Goal: Task Accomplishment & Management: Use online tool/utility

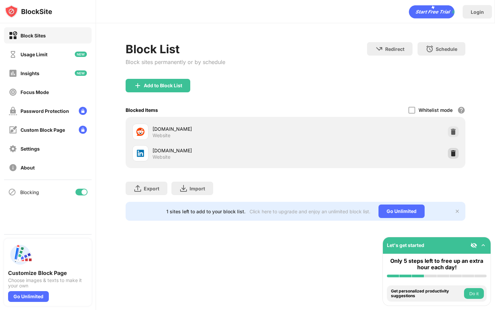
click at [454, 153] on img at bounding box center [453, 153] width 7 height 7
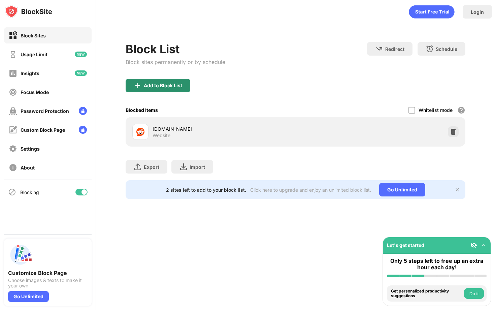
click at [158, 83] on div "Add to Block List" at bounding box center [163, 85] width 38 height 5
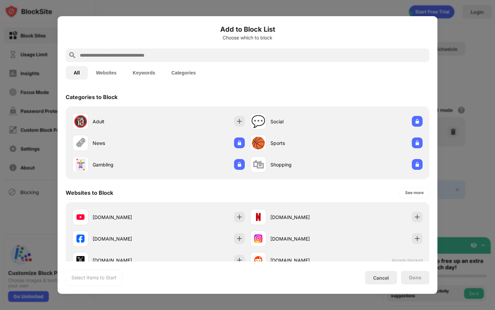
click at [218, 58] on input "text" at bounding box center [252, 55] width 347 height 8
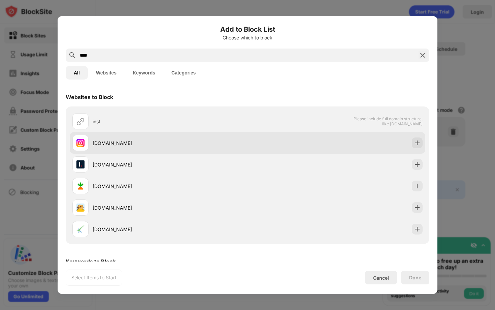
type input "****"
click at [414, 145] on img at bounding box center [417, 142] width 7 height 7
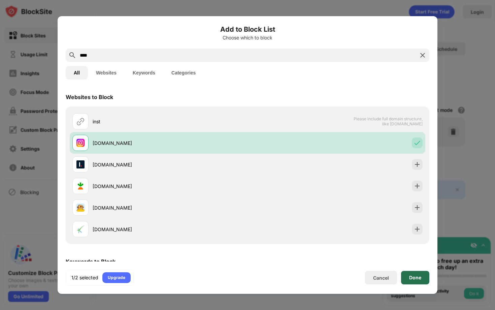
click at [417, 275] on div "Done" at bounding box center [415, 277] width 12 height 5
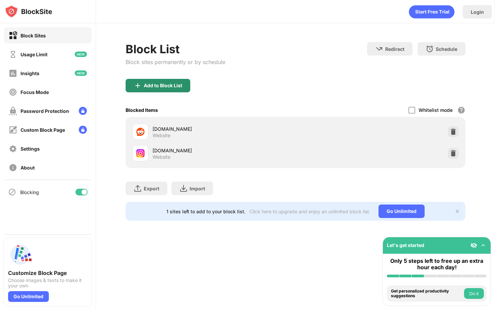
click at [175, 85] on div "Add to Block List" at bounding box center [163, 85] width 38 height 5
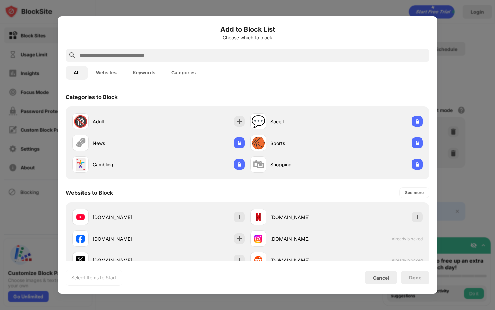
click at [231, 57] on input "text" at bounding box center [252, 55] width 347 height 8
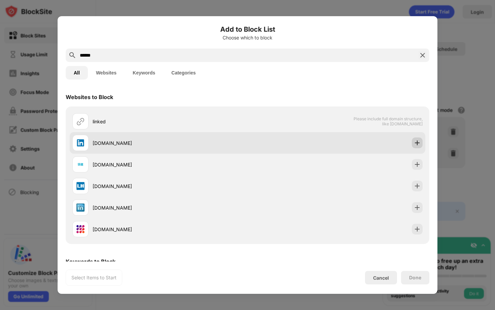
type input "******"
click at [414, 140] on img at bounding box center [417, 142] width 7 height 7
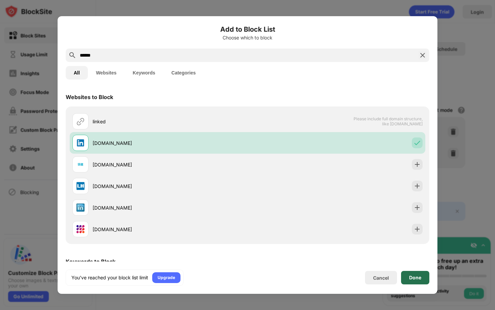
click at [410, 281] on div "Done" at bounding box center [415, 277] width 28 height 13
